Goal: Navigation & Orientation: Find specific page/section

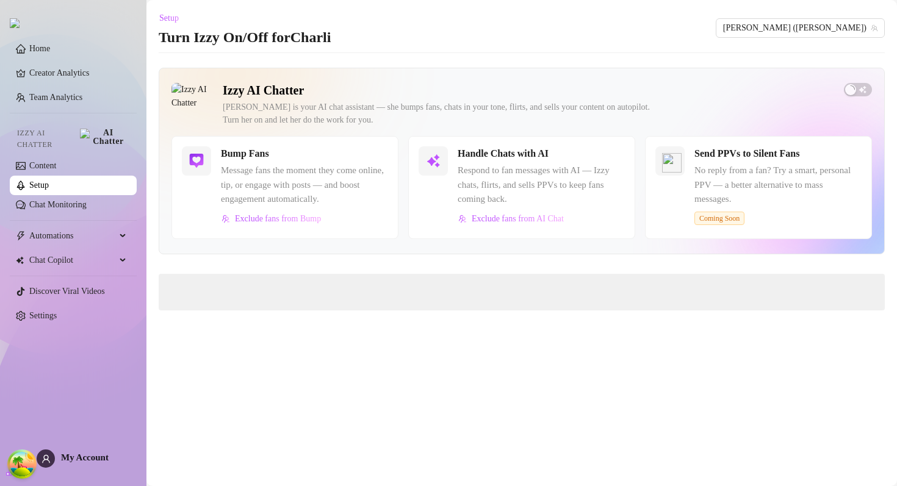
click at [103, 40] on ul "Home Creator Analytics Team Analytics Izzy AI Chatter Content Setup Chat Monito…" at bounding box center [73, 182] width 127 height 296
click at [50, 49] on link "Home" at bounding box center [39, 48] width 21 height 9
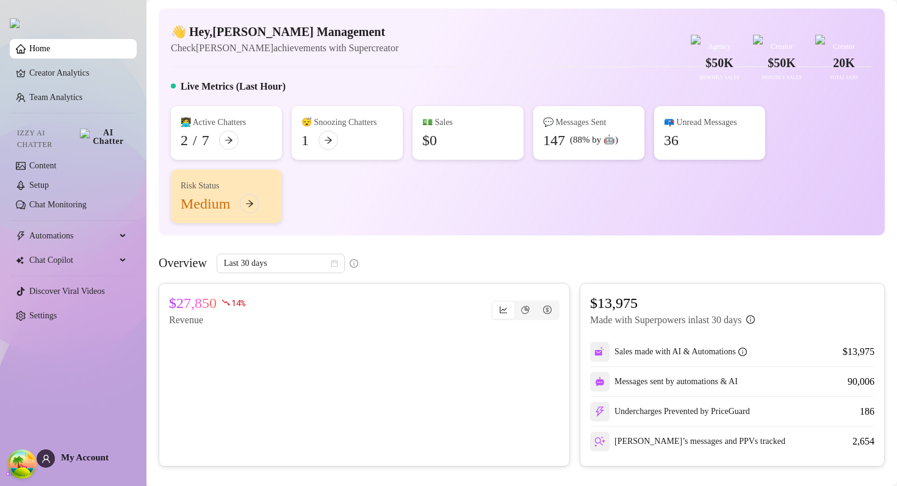
click at [454, 99] on div "Live Metrics (Last Hour)" at bounding box center [522, 89] width 702 height 20
click at [515, 160] on div "💵 Sales $0" at bounding box center [467, 133] width 111 height 54
click at [601, 129] on div "💬 Messages Sent" at bounding box center [589, 122] width 92 height 13
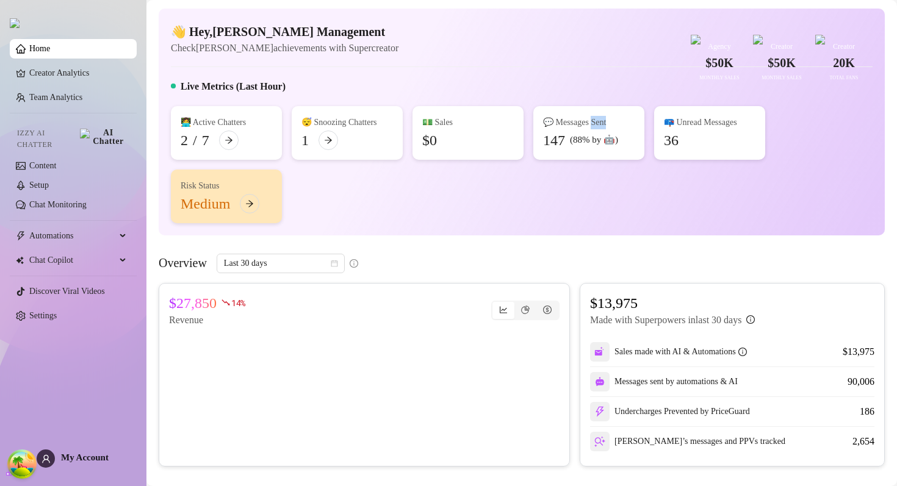
click at [601, 129] on div "💬 Messages Sent" at bounding box center [589, 122] width 92 height 13
click at [602, 129] on div "💬 Messages Sent" at bounding box center [589, 122] width 92 height 13
click at [727, 129] on div "📪 Unread Messages" at bounding box center [710, 122] width 92 height 13
drag, startPoint x: 727, startPoint y: 149, endPoint x: 688, endPoint y: 149, distance: 38.4
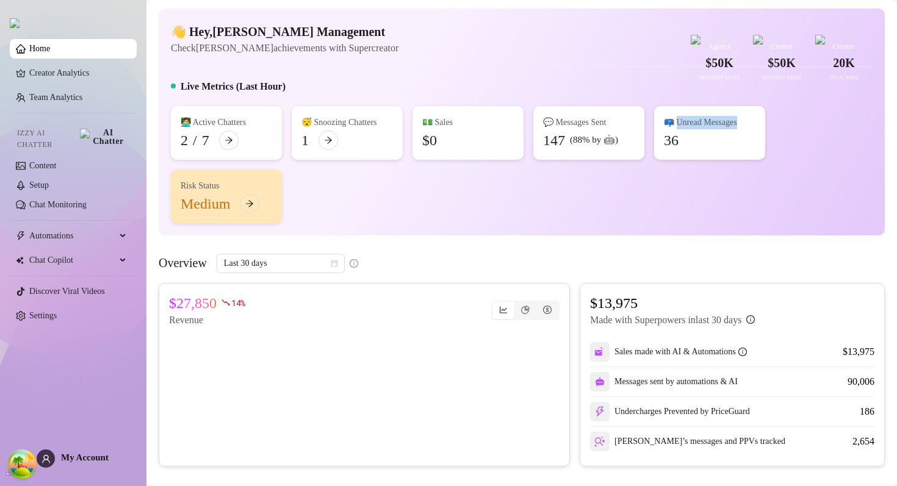
click at [688, 129] on div "📪 Unread Messages" at bounding box center [710, 122] width 92 height 13
click at [120, 229] on div "Automations" at bounding box center [73, 236] width 127 height 20
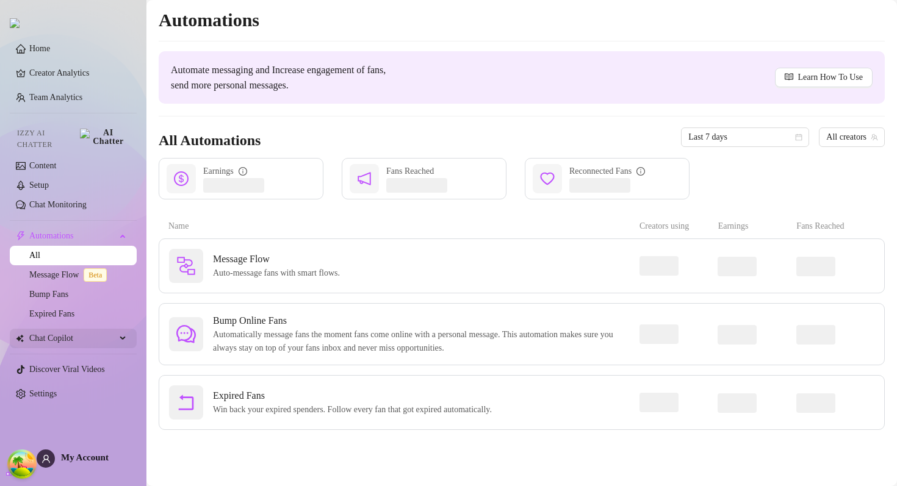
click at [123, 329] on div "Chat Copilot" at bounding box center [73, 339] width 127 height 20
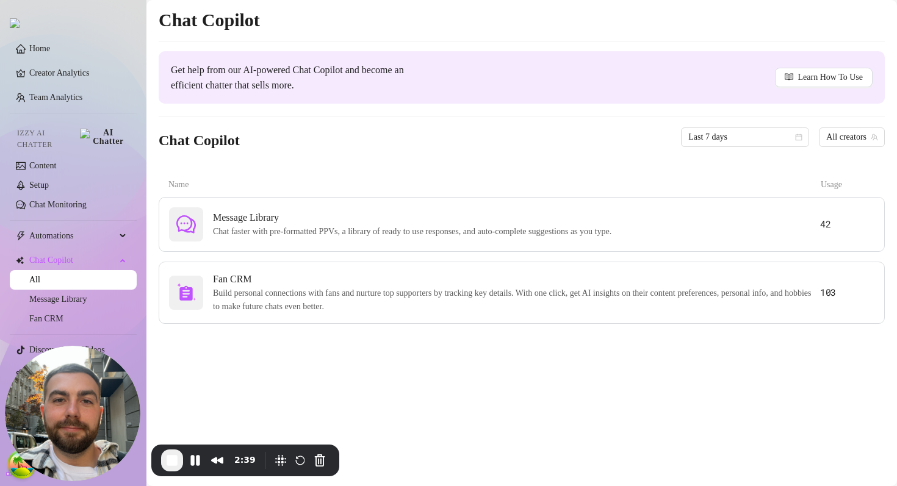
click at [214, 350] on main "Chat Copilot Get help from our AI-powered Chat Copilot and become an efficient …" at bounding box center [521, 243] width 750 height 486
click at [122, 259] on icon at bounding box center [124, 259] width 6 height 0
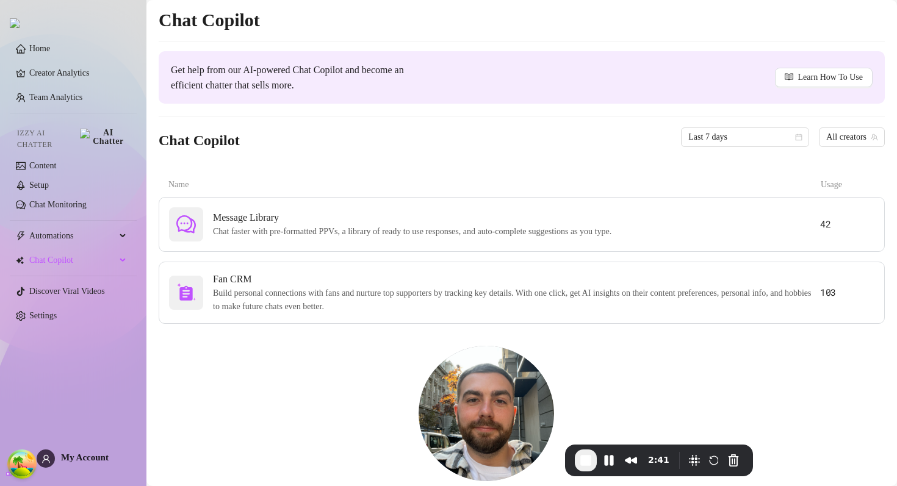
drag, startPoint x: 93, startPoint y: 392, endPoint x: 679, endPoint y: 400, distance: 586.3
click at [554, 397] on img at bounding box center [485, 413] width 135 height 135
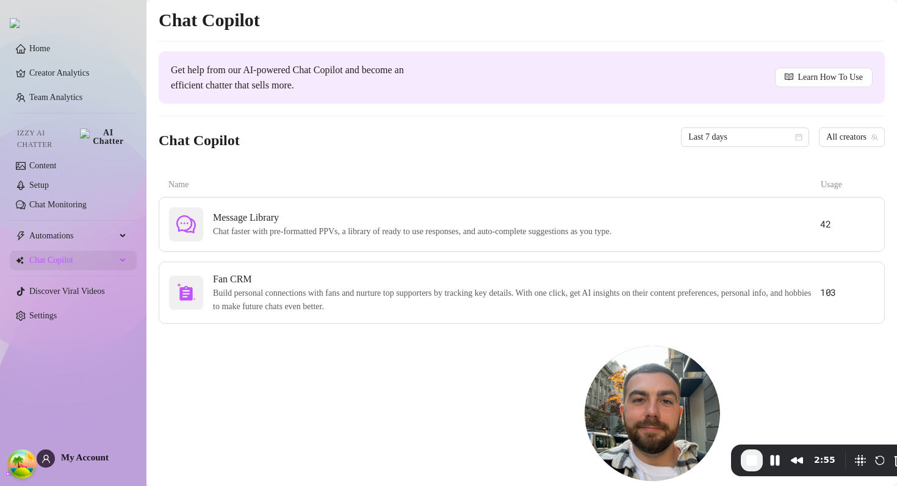
click at [123, 251] on div "Chat Copilot" at bounding box center [73, 261] width 127 height 20
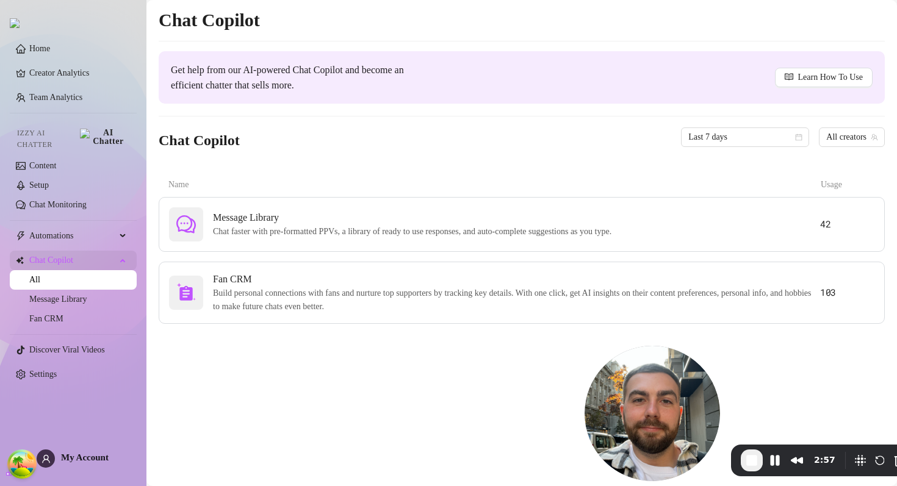
click at [123, 252] on div "Chat Copilot" at bounding box center [73, 261] width 127 height 20
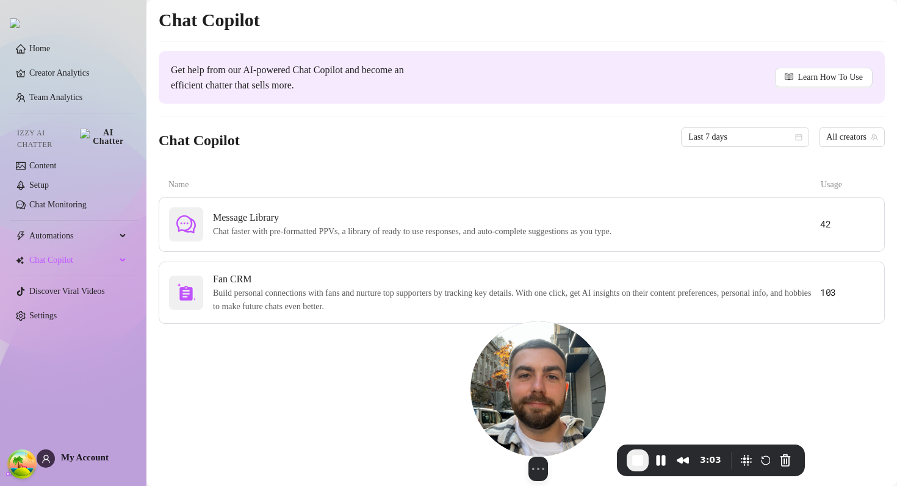
drag, startPoint x: 647, startPoint y: 379, endPoint x: 77, endPoint y: 414, distance: 571.4
click at [470, 412] on img at bounding box center [537, 388] width 135 height 135
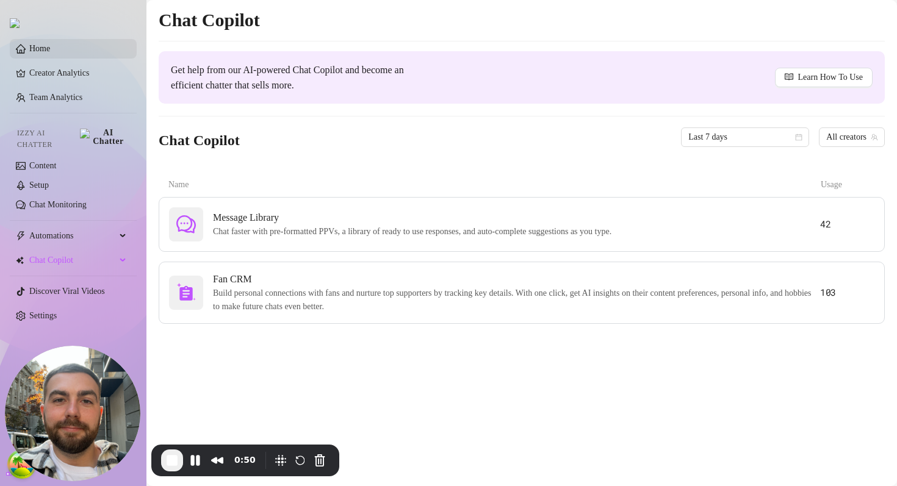
click at [50, 53] on link "Home" at bounding box center [39, 48] width 21 height 9
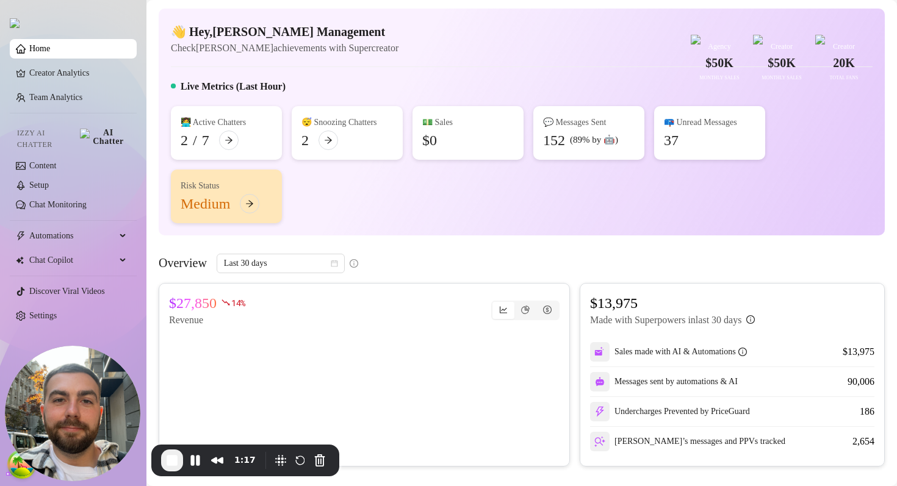
scroll to position [157, 0]
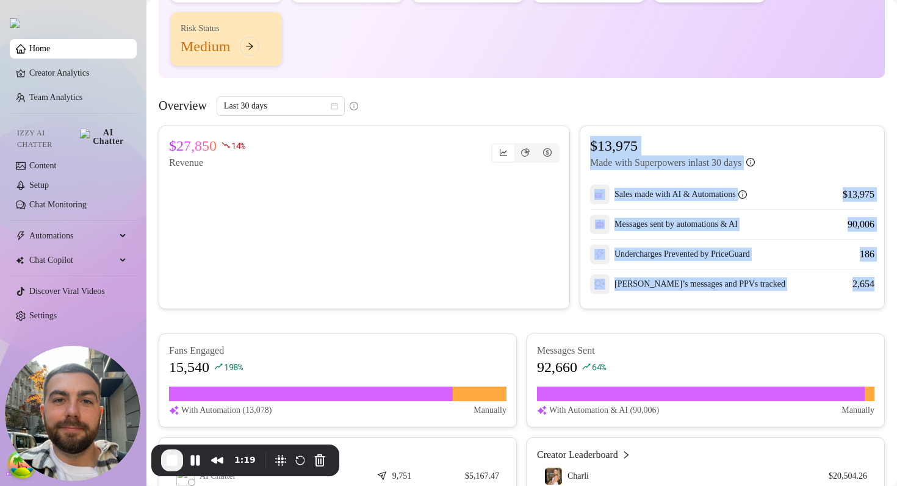
drag, startPoint x: 578, startPoint y: 157, endPoint x: 866, endPoint y: 322, distance: 332.0
click at [866, 309] on div "$27,850 14 % Revenue $13,975 Made with Superpowers in last 30 days Sales made w…" at bounding box center [522, 218] width 726 height 184
click at [866, 299] on div "[PERSON_NAME]’s messages and PPVs tracked 2,654" at bounding box center [732, 284] width 284 height 29
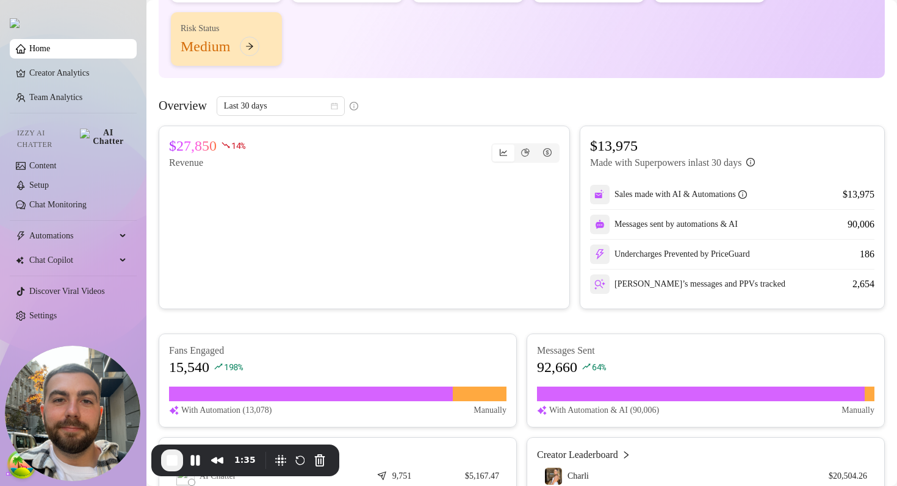
scroll to position [386, 0]
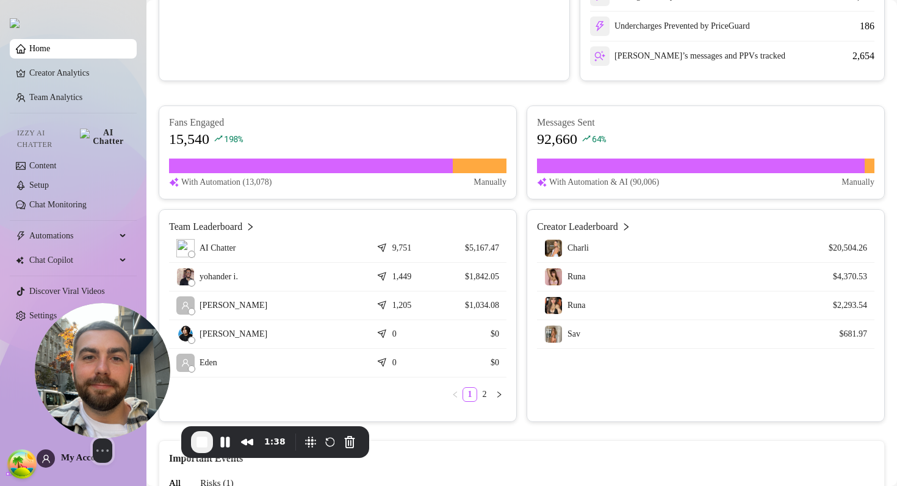
drag, startPoint x: 72, startPoint y: 404, endPoint x: 404, endPoint y: 305, distance: 346.9
click at [170, 305] on img at bounding box center [102, 370] width 135 height 135
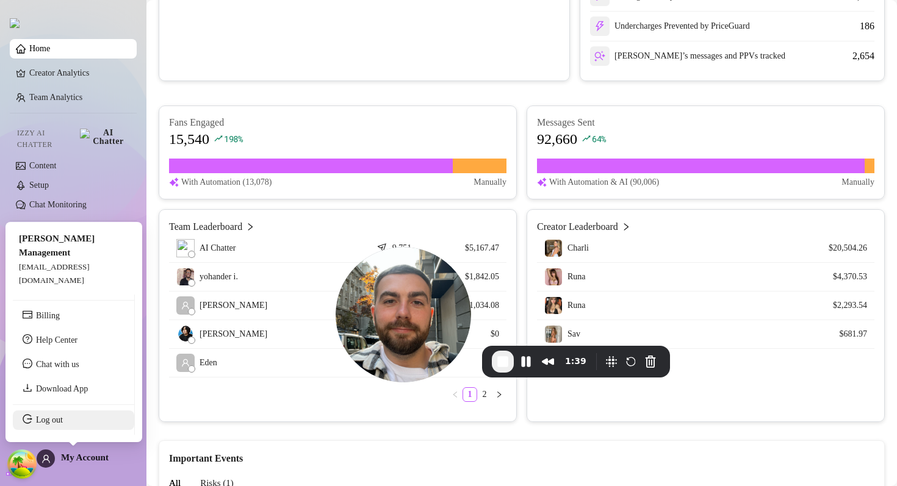
click at [63, 418] on link "Log out" at bounding box center [49, 419] width 27 height 9
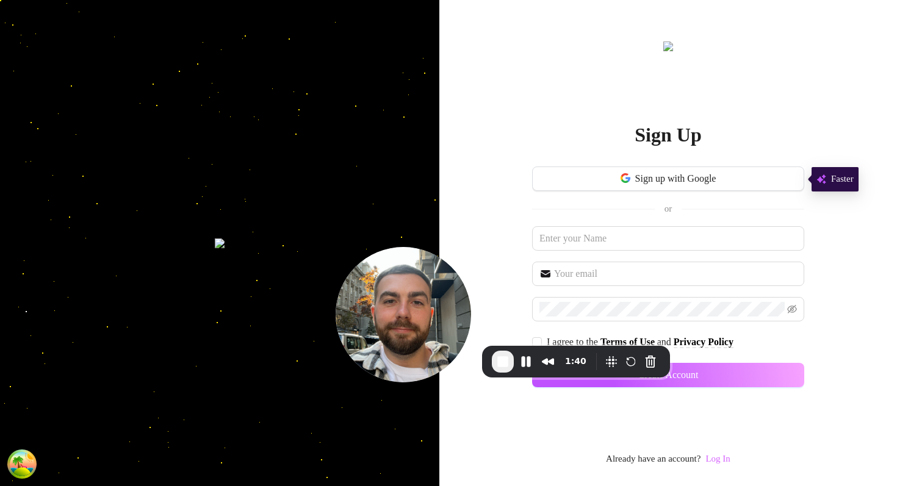
click at [725, 460] on link "Log In" at bounding box center [717, 459] width 24 height 10
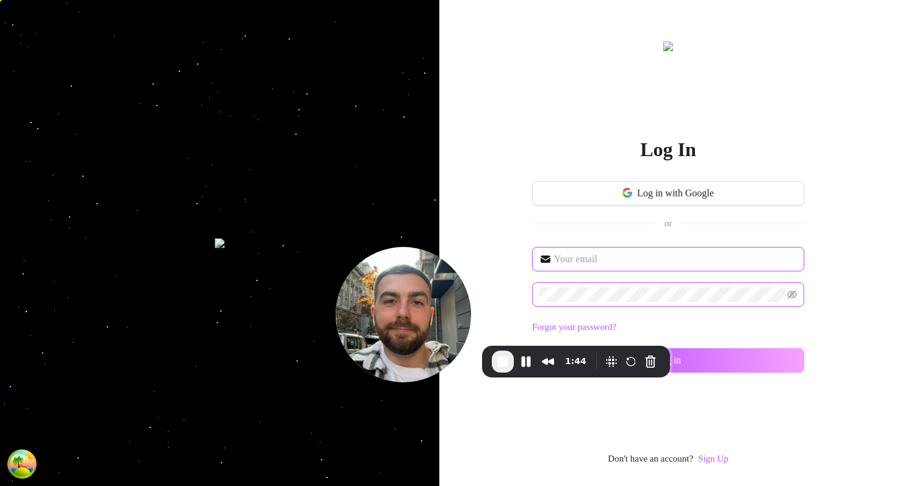
type input "[EMAIL_ADDRESS][DOMAIN_NAME]"
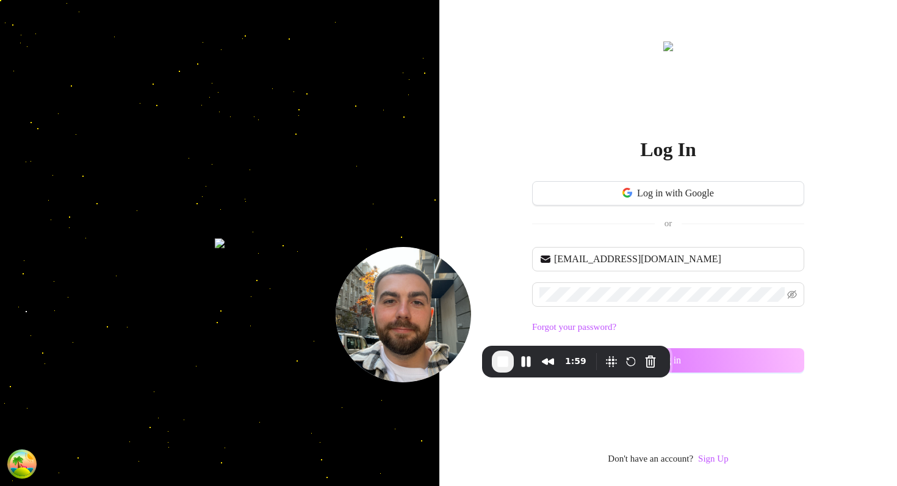
click at [781, 357] on button "Log in" at bounding box center [668, 360] width 272 height 24
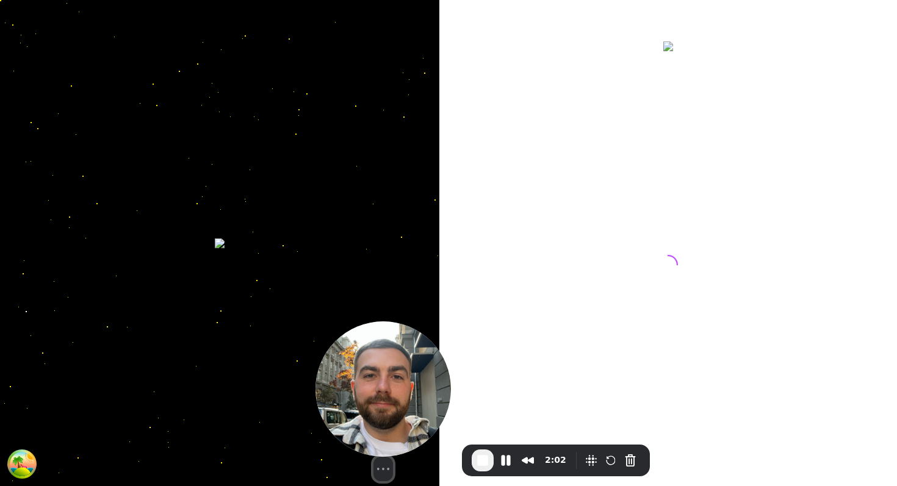
drag, startPoint x: 432, startPoint y: 311, endPoint x: 409, endPoint y: 432, distance: 123.6
click at [409, 430] on img at bounding box center [382, 388] width 135 height 135
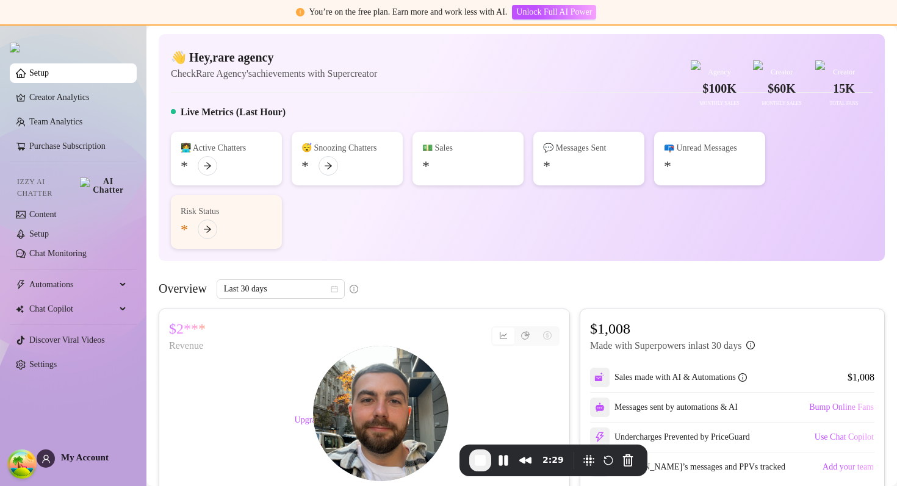
drag, startPoint x: 186, startPoint y: 192, endPoint x: 174, endPoint y: 192, distance: 12.2
click at [174, 185] on div "👩‍💻 Active Chatters *" at bounding box center [226, 159] width 111 height 54
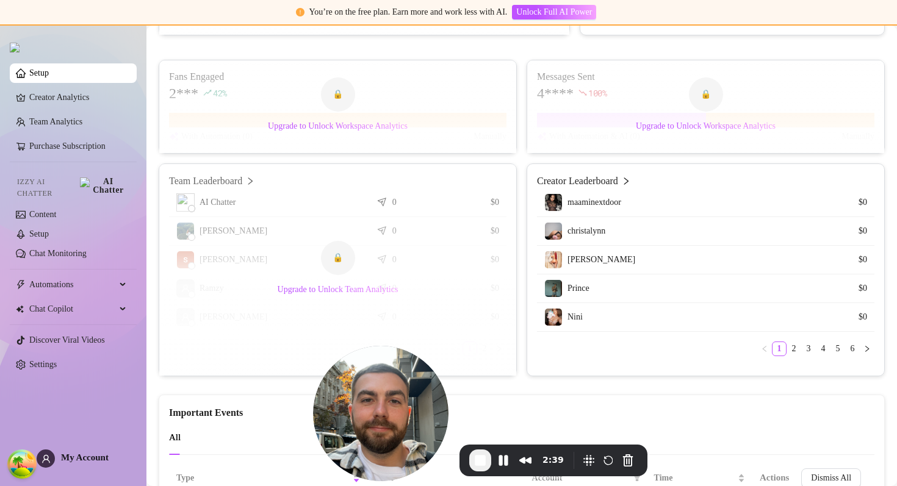
scroll to position [490, 0]
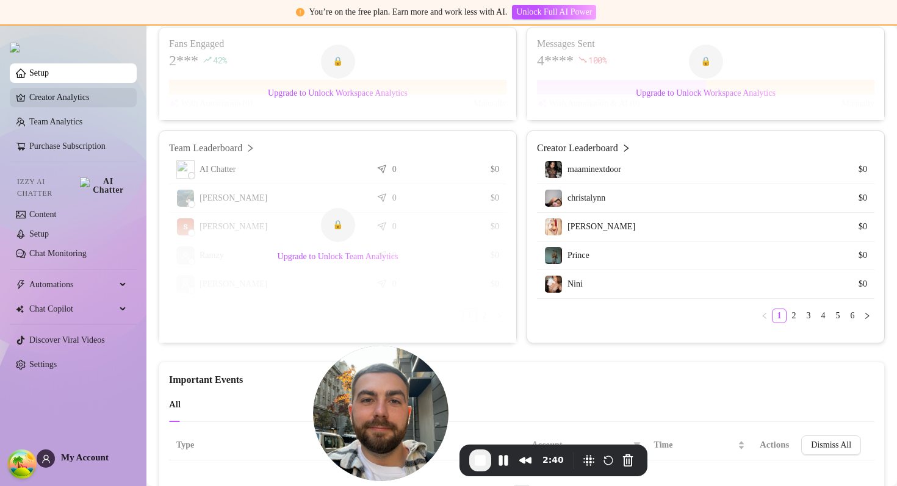
click at [56, 101] on link "Creator Analytics" at bounding box center [78, 98] width 98 height 20
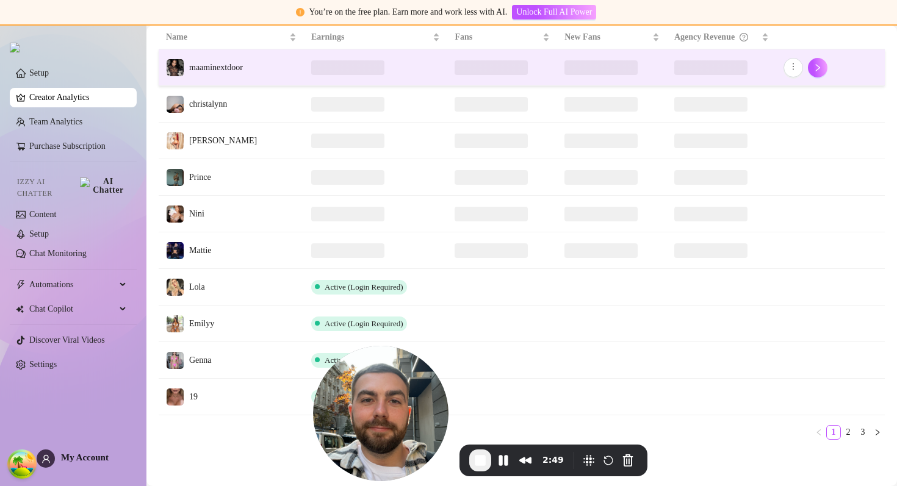
scroll to position [87, 0]
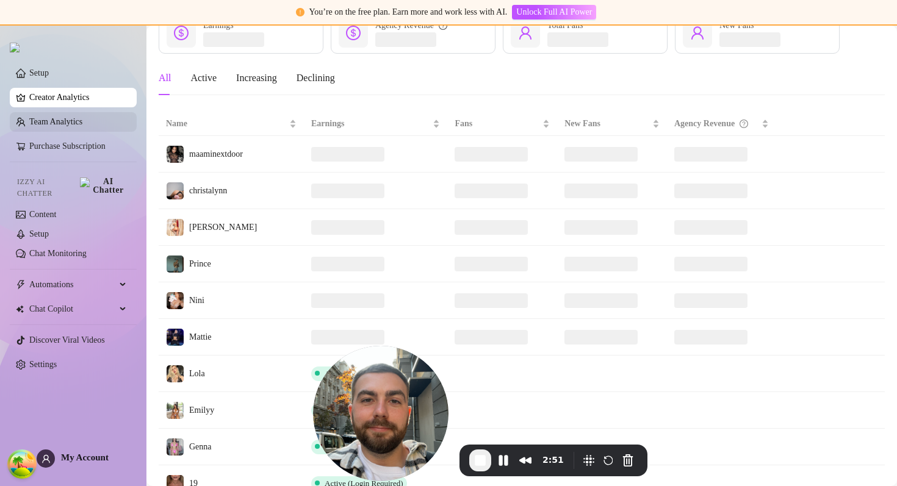
click at [73, 126] on link "Team Analytics" at bounding box center [55, 121] width 53 height 9
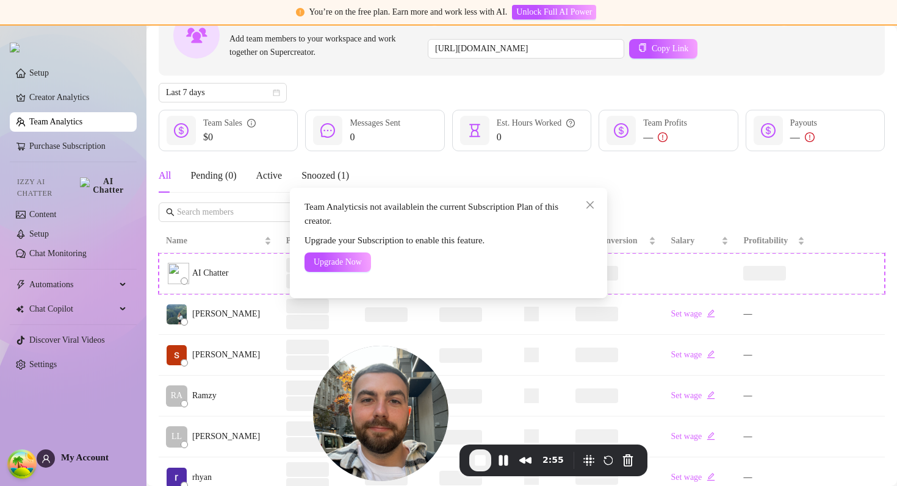
click at [325, 210] on span "Team Analytics is not available in the current Subscription Plan of this creato…" at bounding box center [443, 214] width 278 height 29
click at [588, 205] on icon "close" at bounding box center [590, 205] width 10 height 10
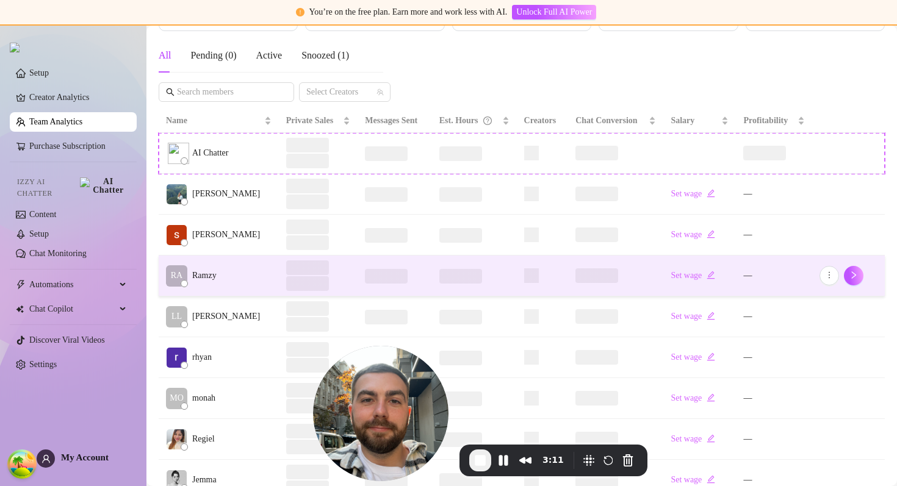
scroll to position [284, 0]
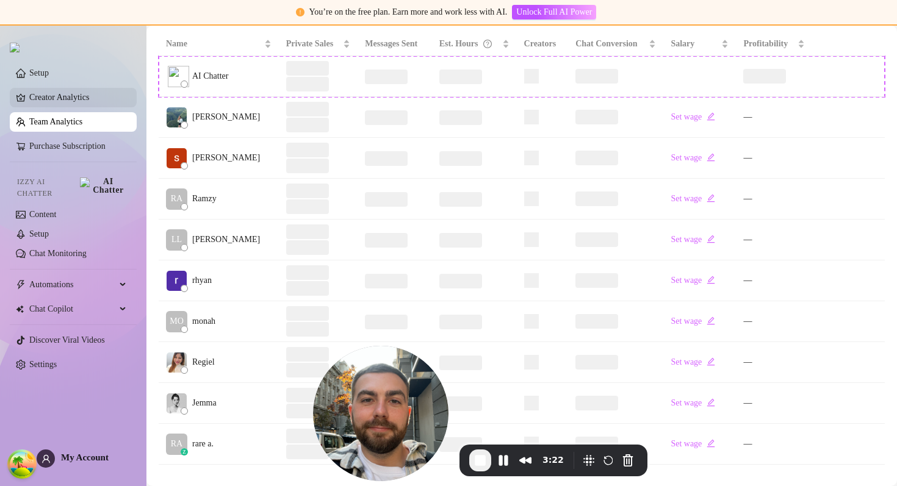
click at [74, 104] on link "Creator Analytics" at bounding box center [78, 98] width 98 height 20
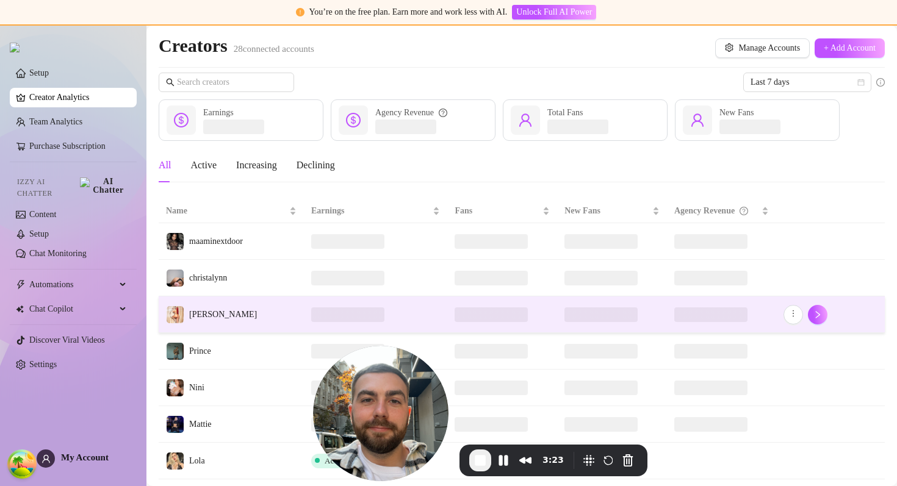
scroll to position [174, 0]
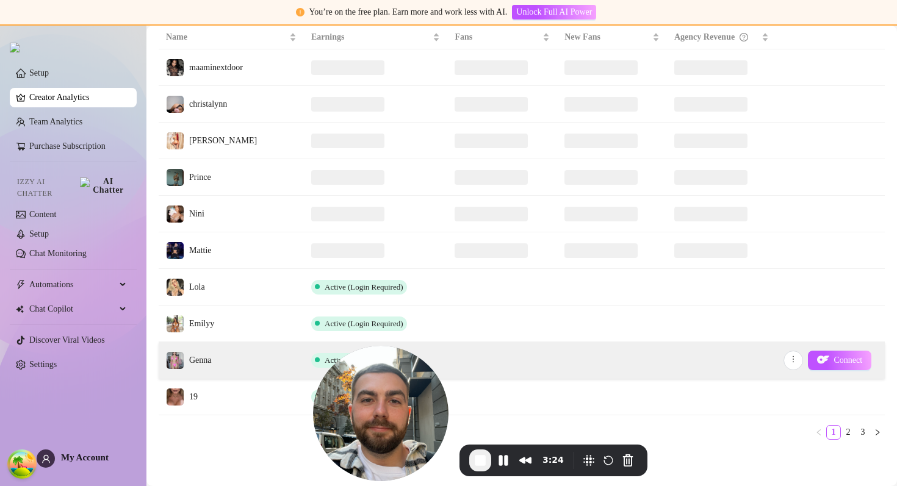
click at [271, 355] on td "Genna" at bounding box center [231, 360] width 145 height 37
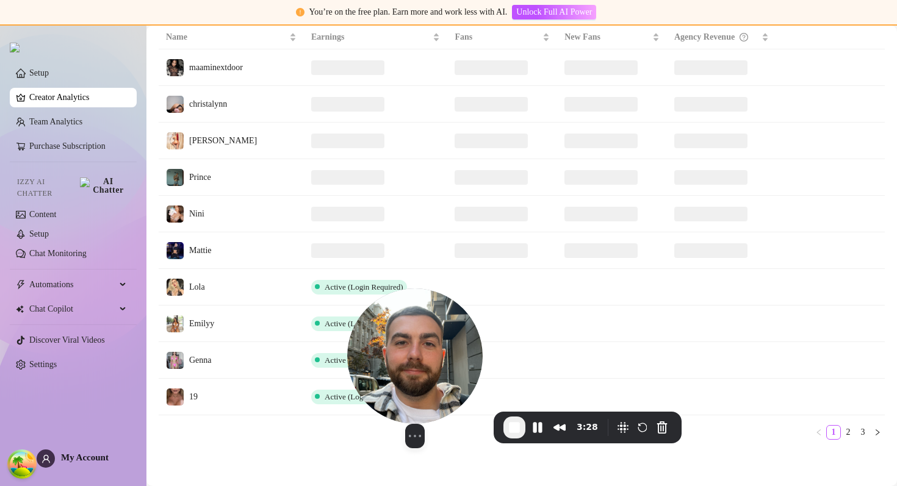
drag, startPoint x: 381, startPoint y: 406, endPoint x: 743, endPoint y: 130, distance: 455.3
click at [483, 289] on img at bounding box center [414, 356] width 135 height 135
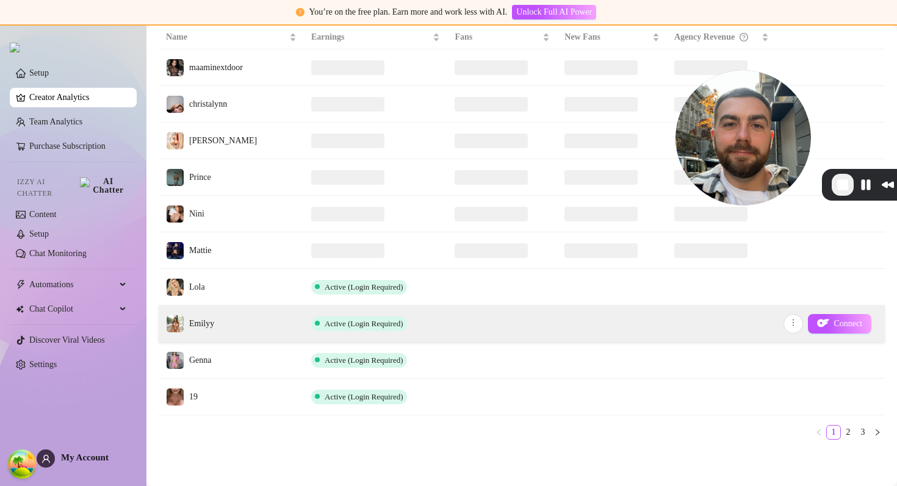
scroll to position [0, 0]
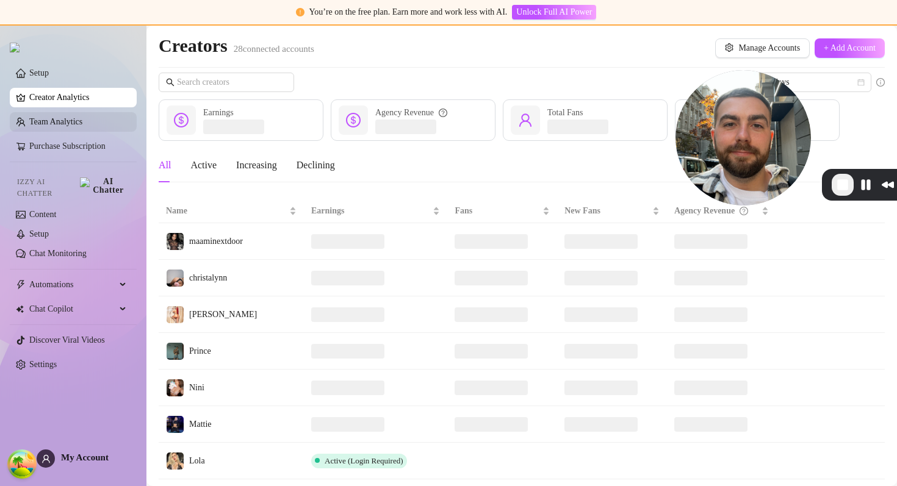
click at [82, 126] on link "Team Analytics" at bounding box center [55, 121] width 53 height 9
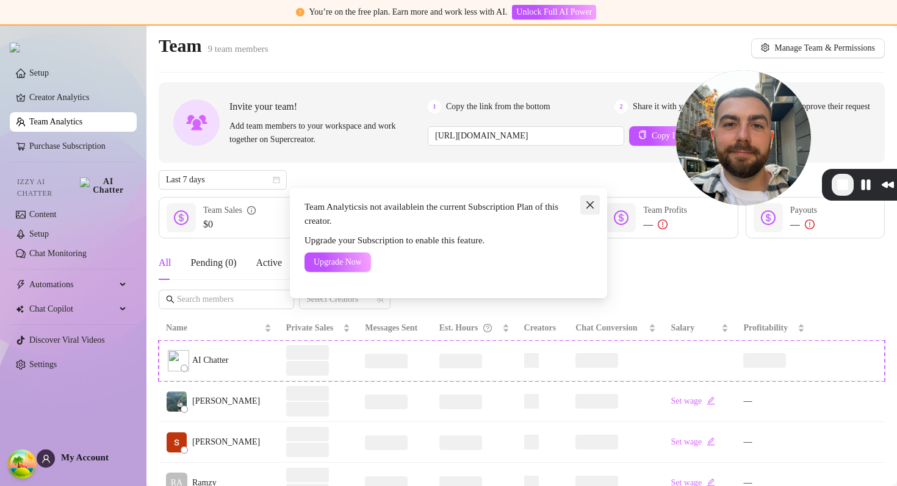
click at [594, 207] on icon "close" at bounding box center [590, 205] width 10 height 10
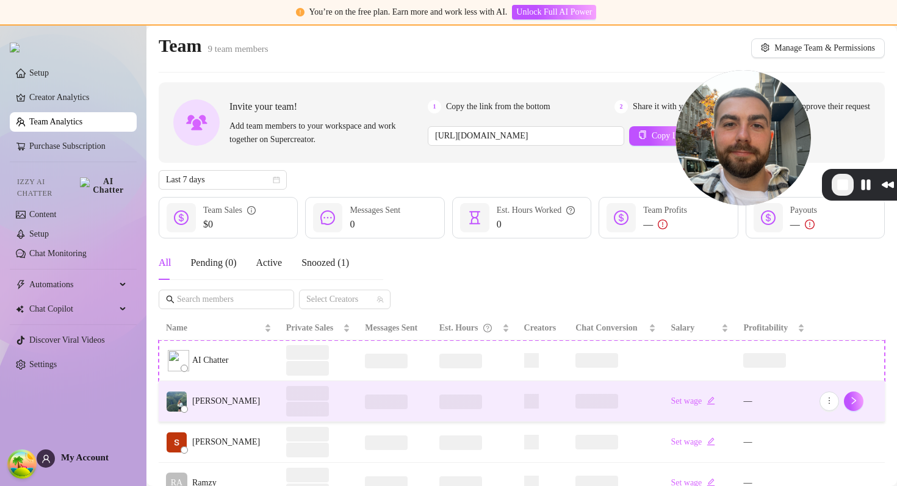
click at [279, 408] on td at bounding box center [318, 401] width 79 height 41
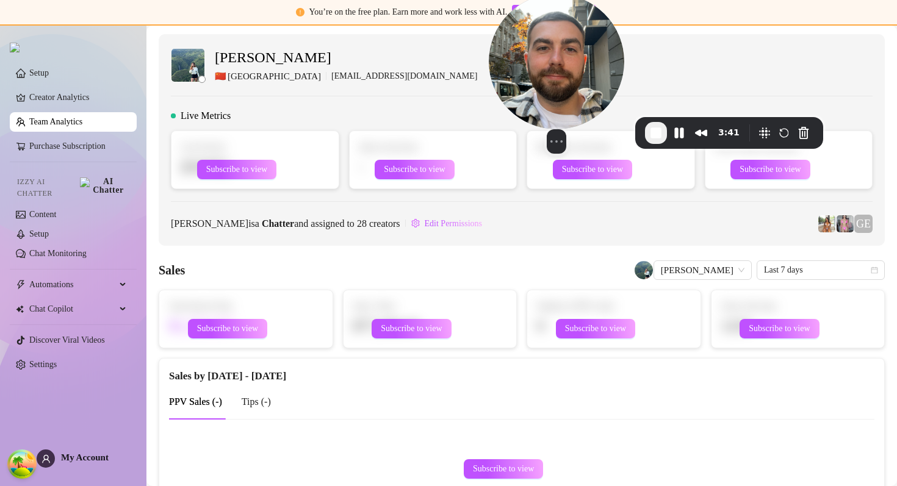
drag, startPoint x: 712, startPoint y: 118, endPoint x: 525, endPoint y: 66, distance: 194.5
click at [525, 66] on img at bounding box center [556, 61] width 135 height 135
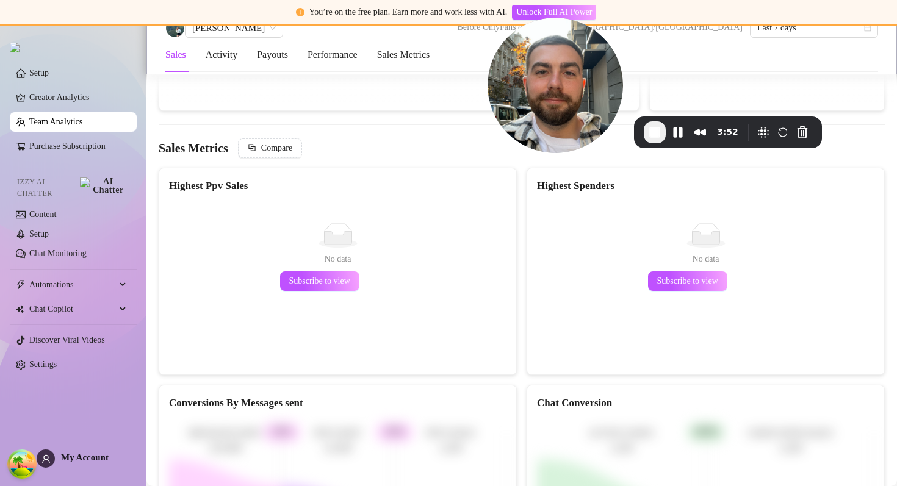
scroll to position [1409, 0]
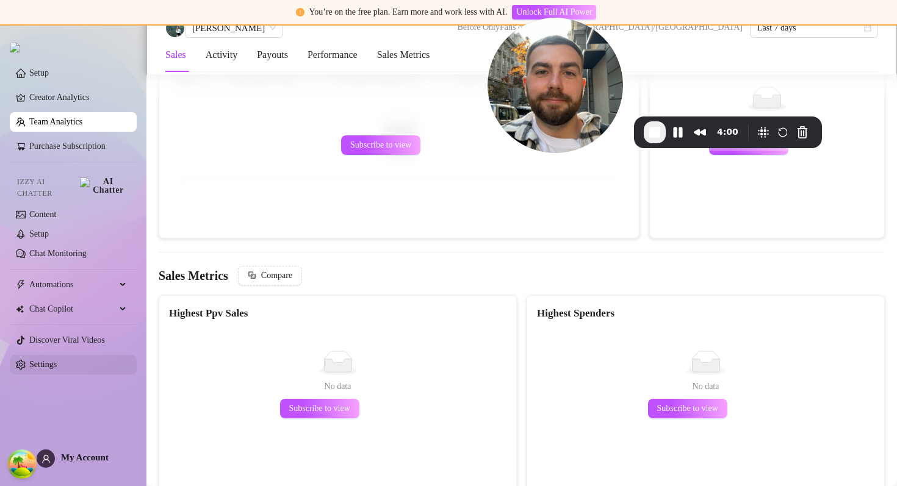
click at [57, 360] on link "Settings" at bounding box center [42, 364] width 27 height 9
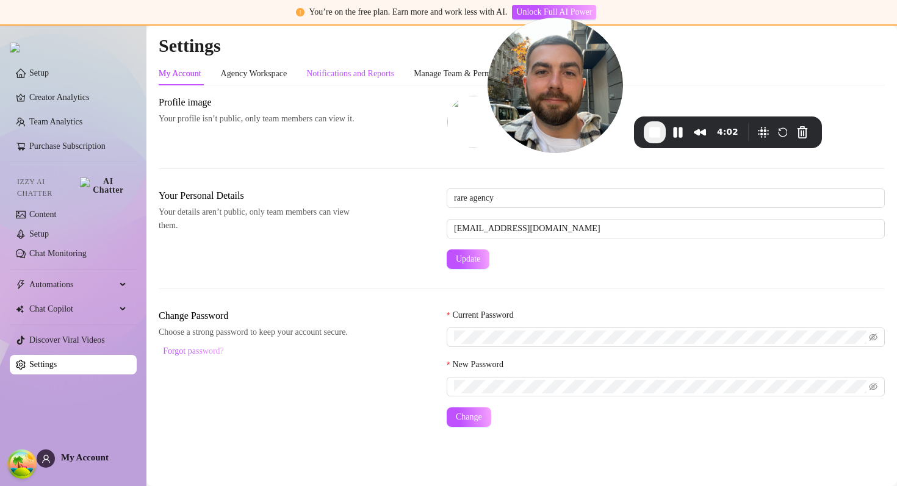
click at [365, 73] on div "Notifications and Reports" at bounding box center [350, 73] width 88 height 13
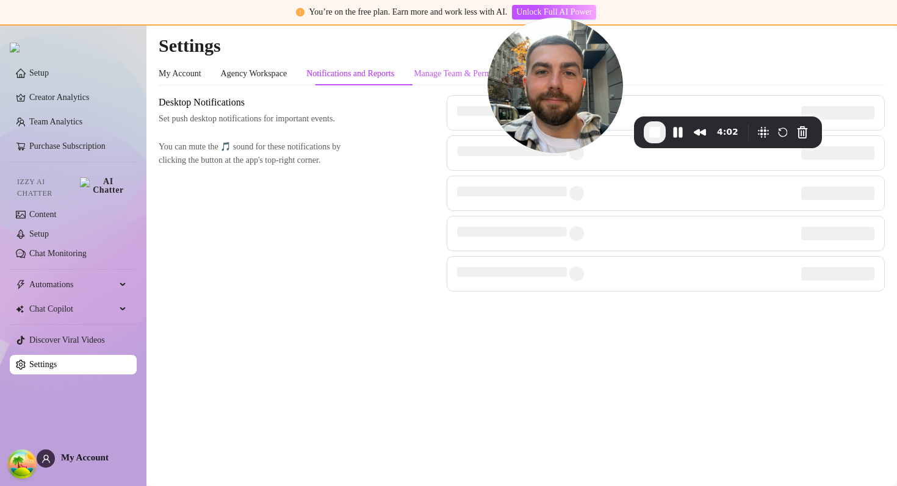
click at [440, 73] on div "Manage Team & Permissions" at bounding box center [464, 73] width 101 height 13
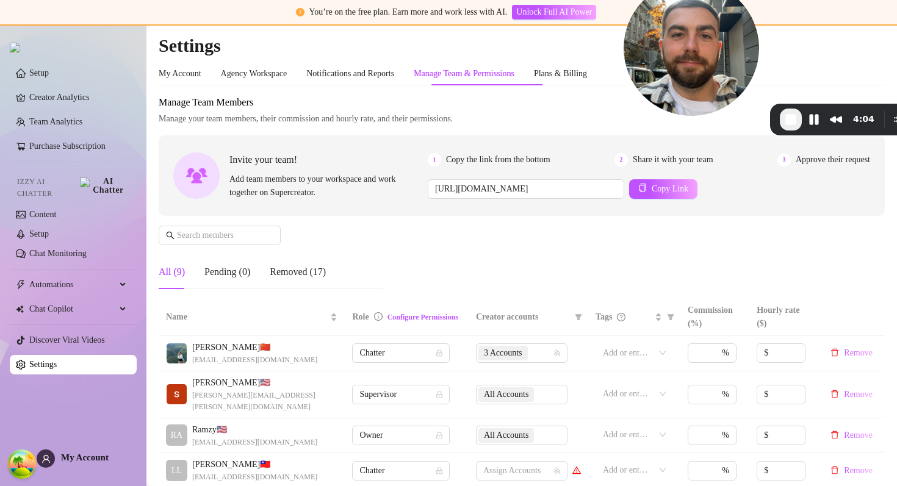
drag, startPoint x: 595, startPoint y: 82, endPoint x: 740, endPoint y: 2, distance: 165.7
click at [739, 5] on img at bounding box center [690, 47] width 135 height 135
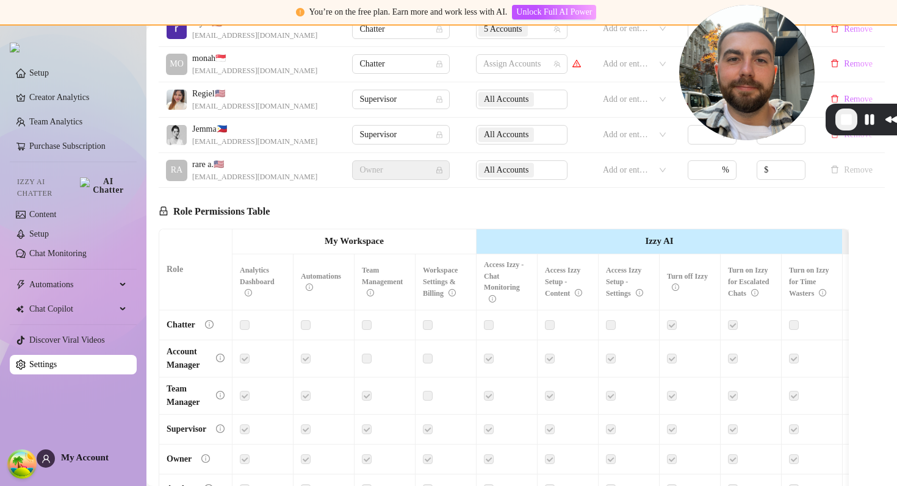
scroll to position [565, 0]
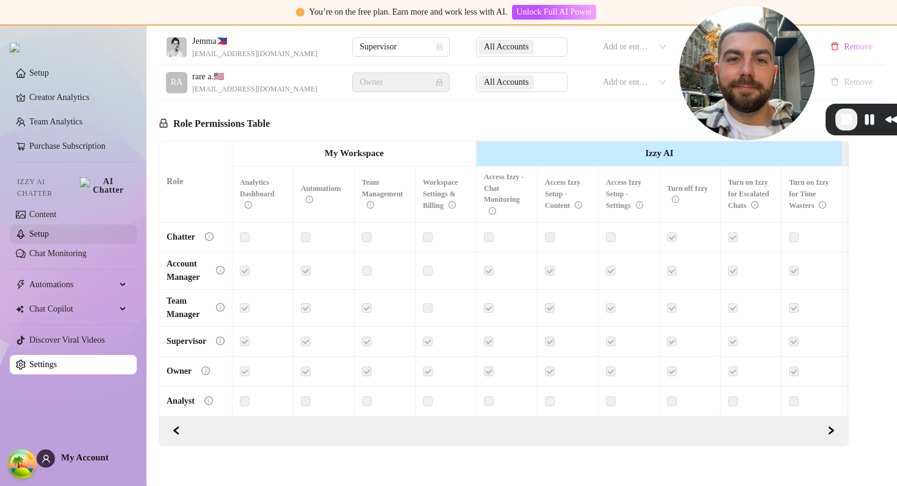
click at [49, 233] on link "Setup" at bounding box center [39, 233] width 20 height 9
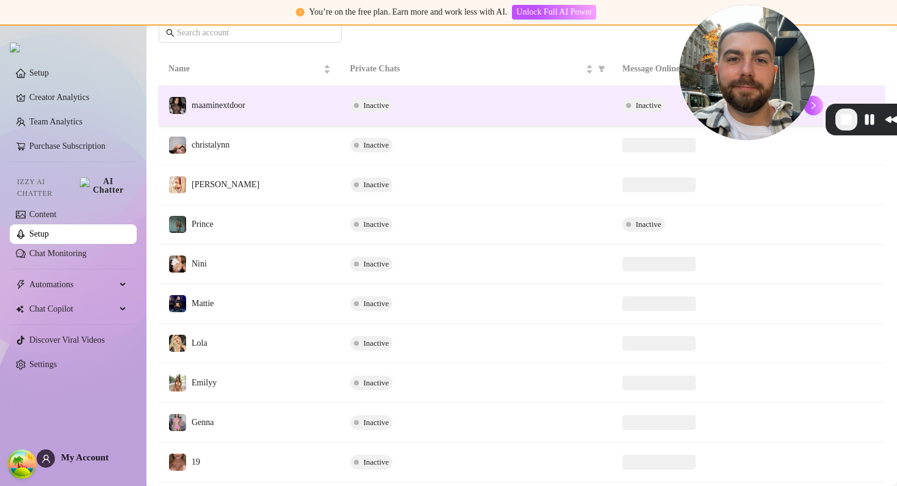
scroll to position [274, 0]
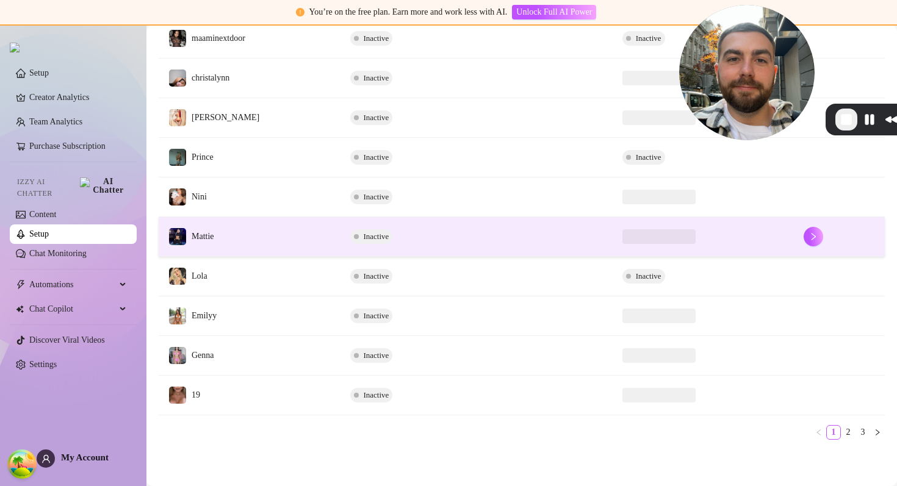
click at [310, 229] on td "Mattie" at bounding box center [250, 237] width 182 height 40
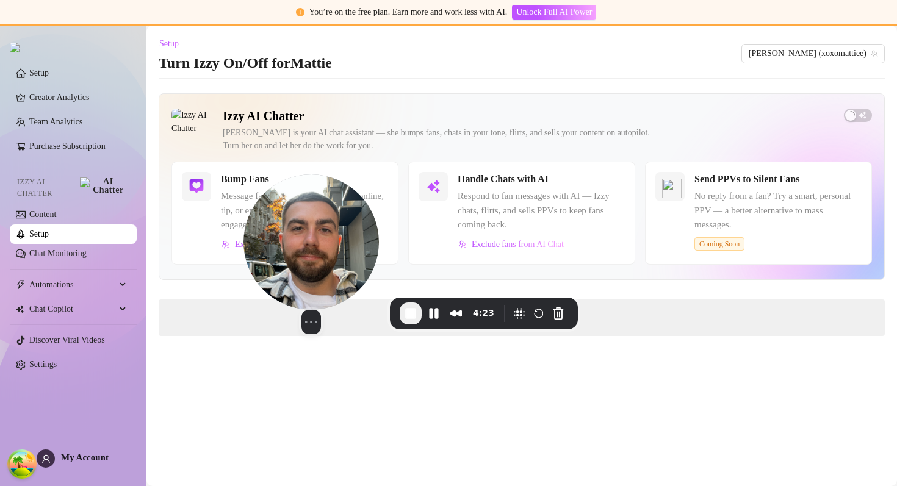
drag, startPoint x: 769, startPoint y: 82, endPoint x: 204, endPoint y: 339, distance: 620.8
click at [243, 310] on img at bounding box center [310, 241] width 135 height 135
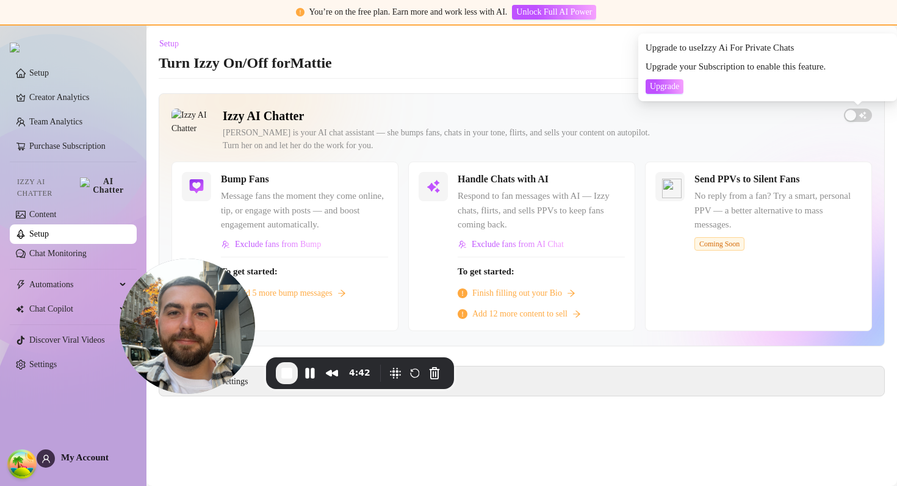
click at [384, 112] on h2 "Izzy AI Chatter" at bounding box center [528, 116] width 611 height 15
